Goal: Find specific page/section

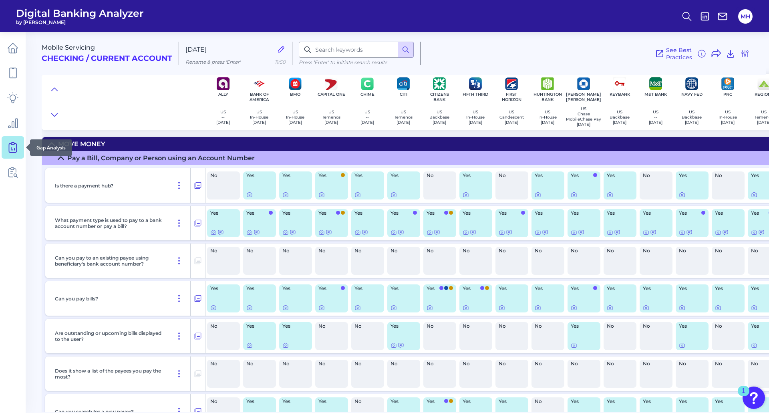
click at [13, 147] on icon at bounding box center [12, 147] width 11 height 11
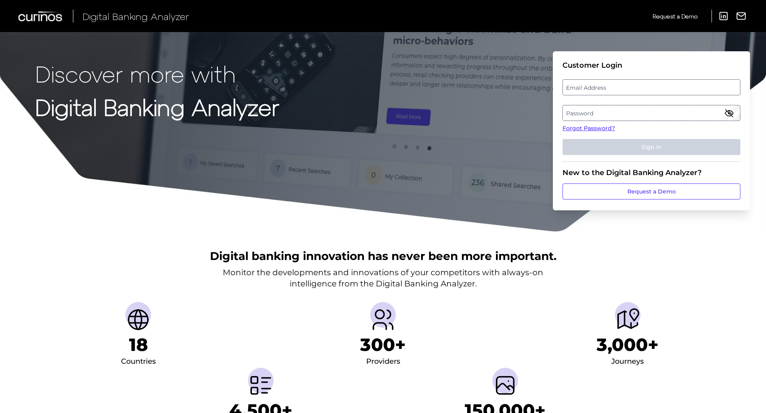
click at [577, 83] on label "Email Address" at bounding box center [651, 87] width 177 height 14
click at [577, 83] on input "email" at bounding box center [651, 87] width 178 height 16
